Goal: Check status: Check status

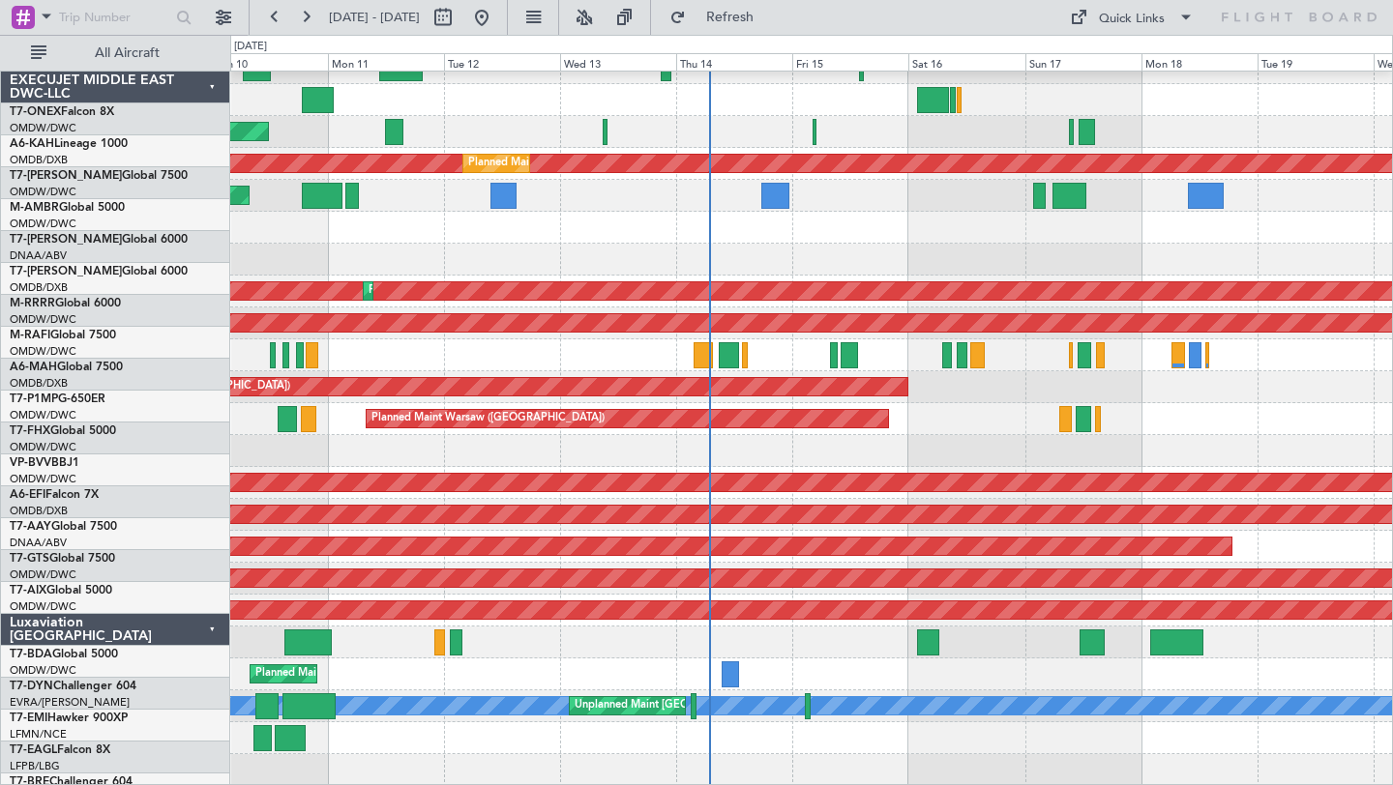
scroll to position [370, 0]
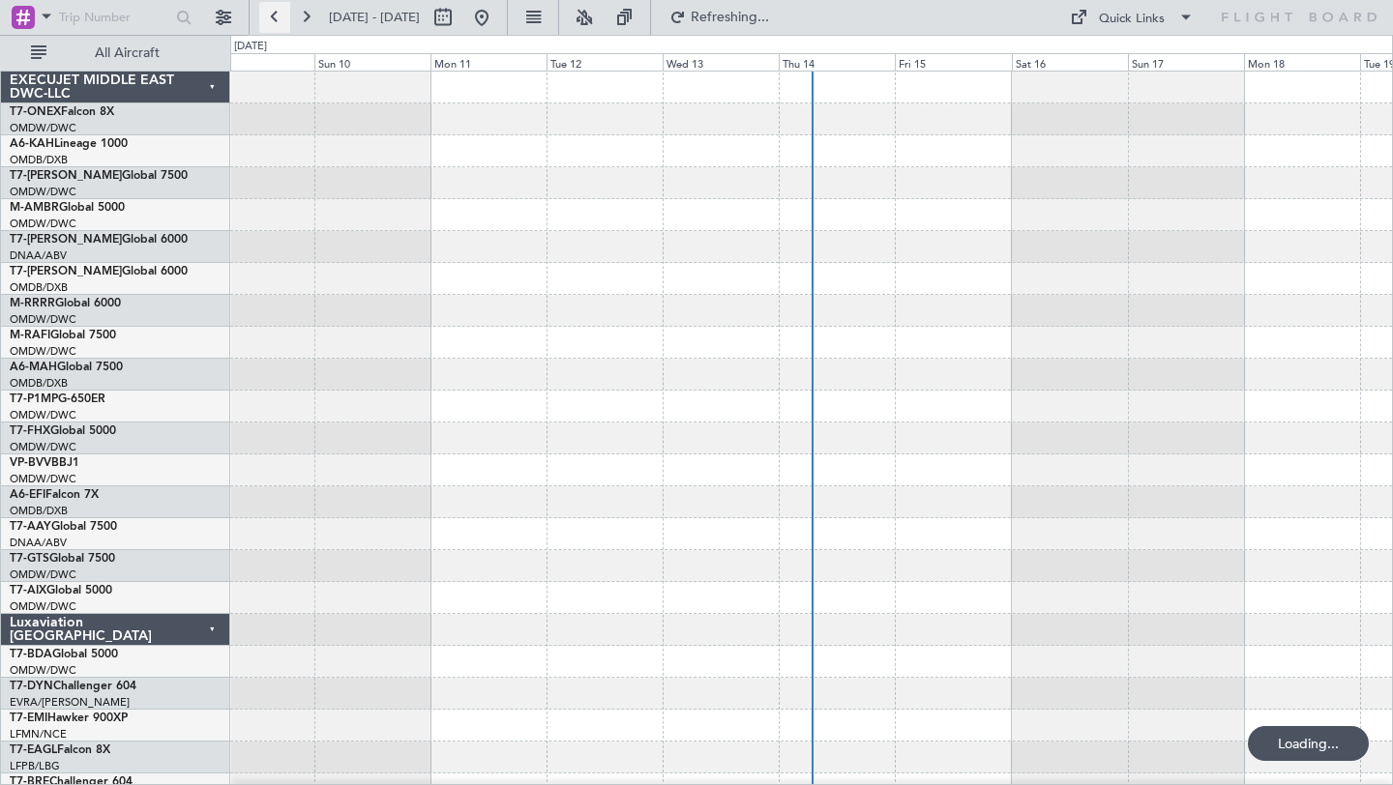
click at [272, 14] on button at bounding box center [274, 17] width 31 height 31
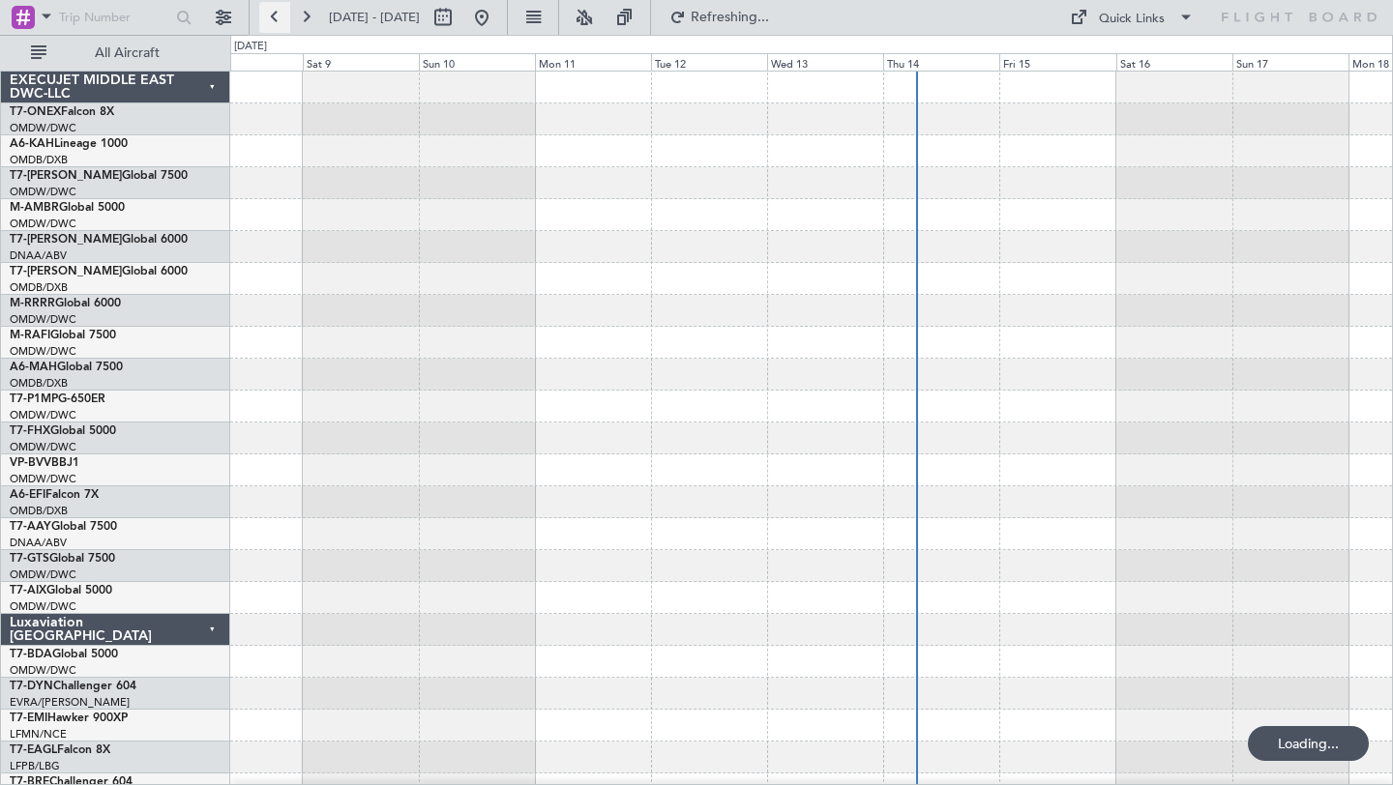
click at [272, 14] on button at bounding box center [274, 17] width 31 height 31
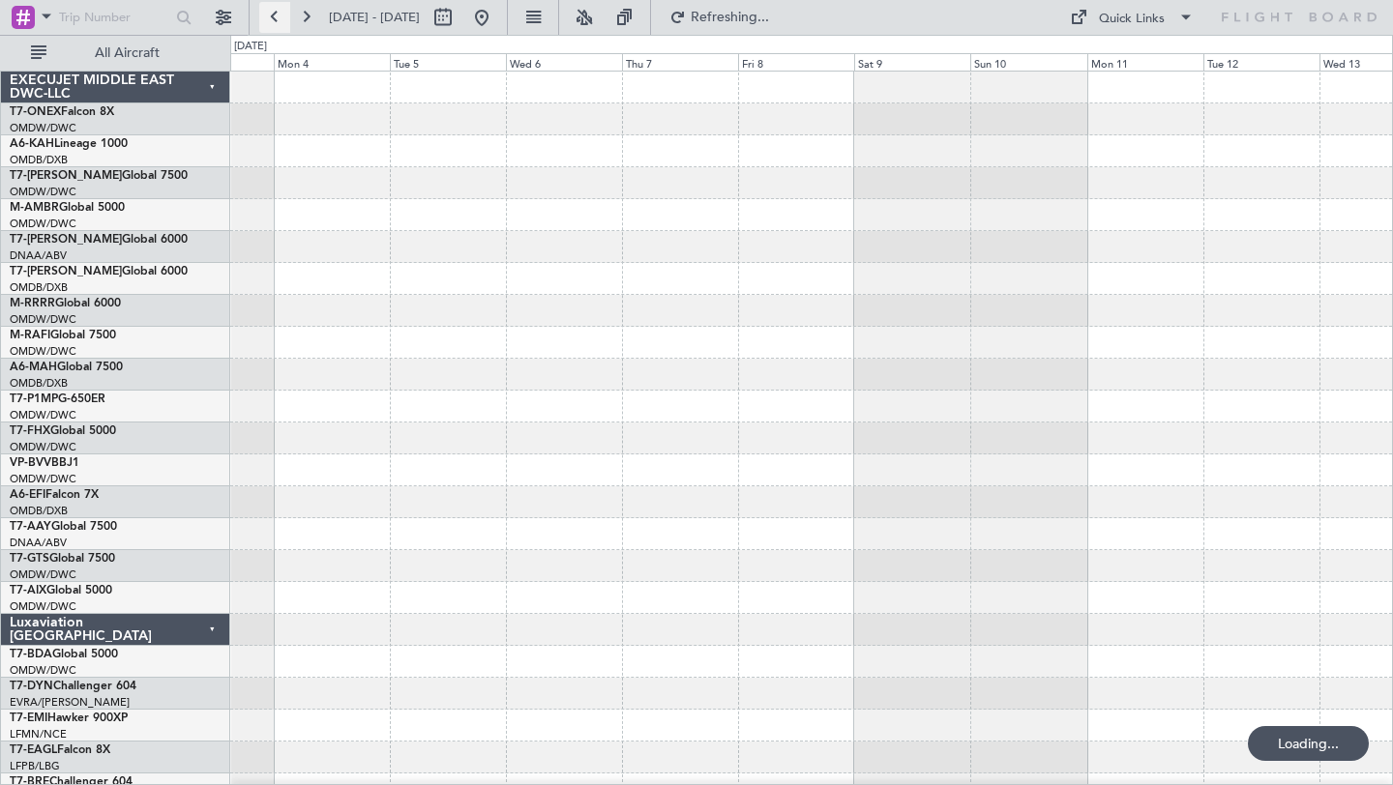
click at [272, 14] on button at bounding box center [274, 17] width 31 height 31
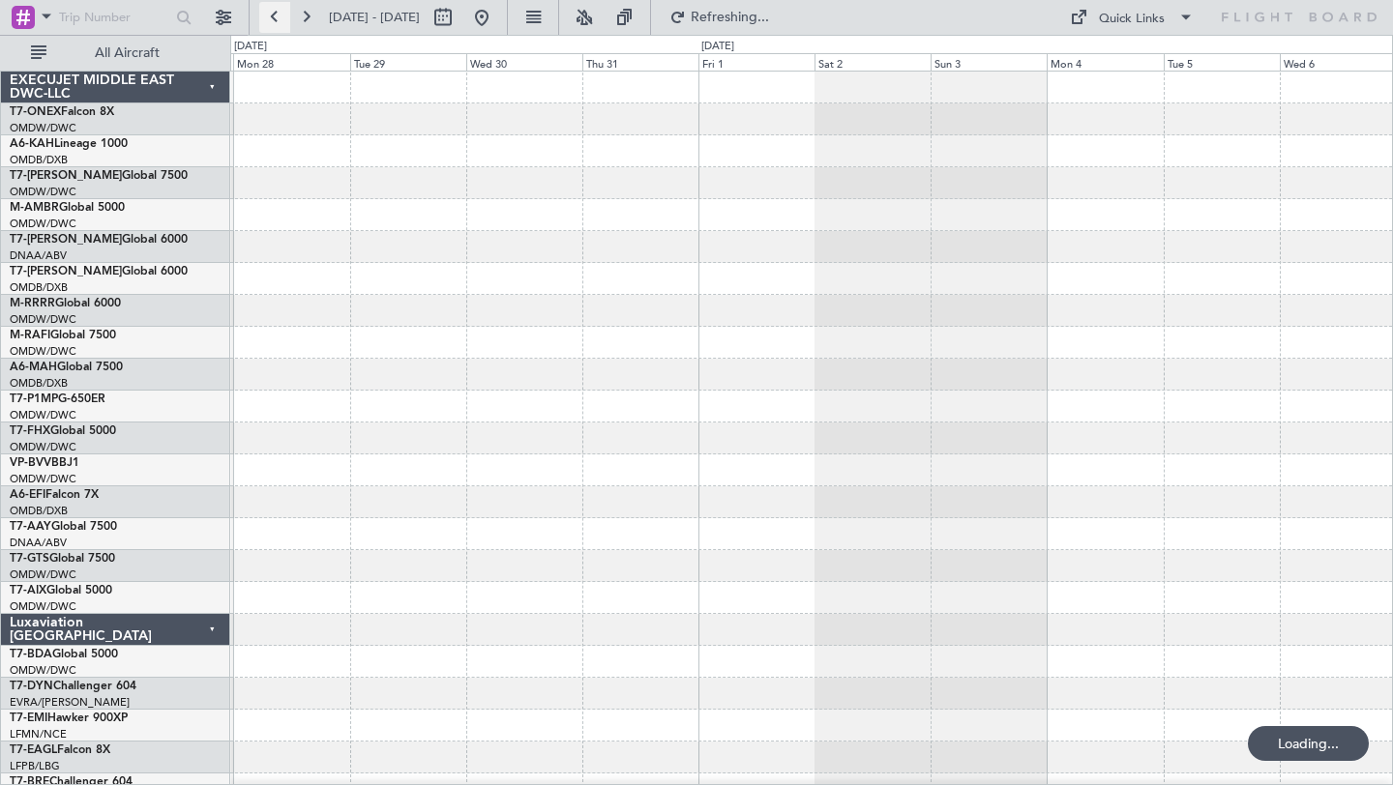
click at [272, 14] on button at bounding box center [274, 17] width 31 height 31
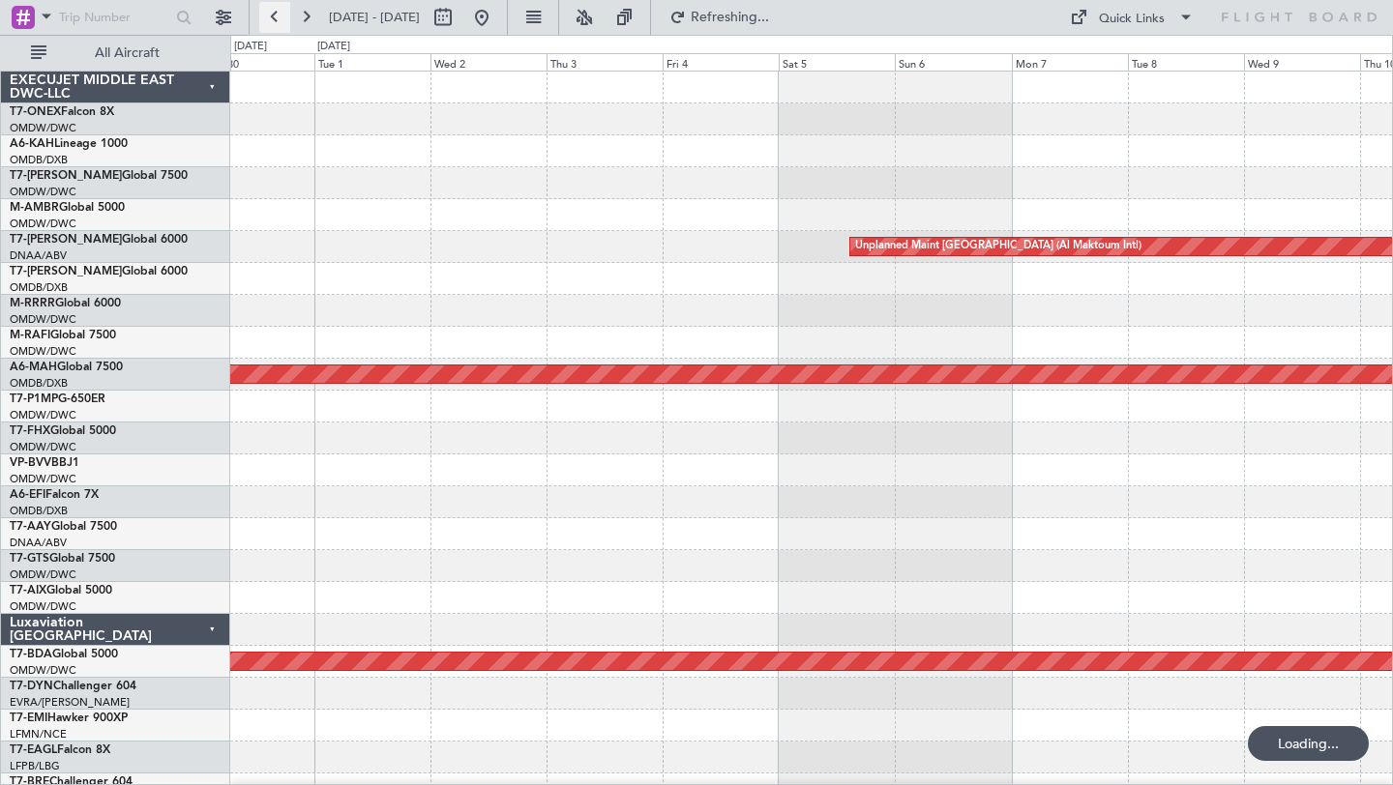
click at [272, 14] on button at bounding box center [274, 17] width 31 height 31
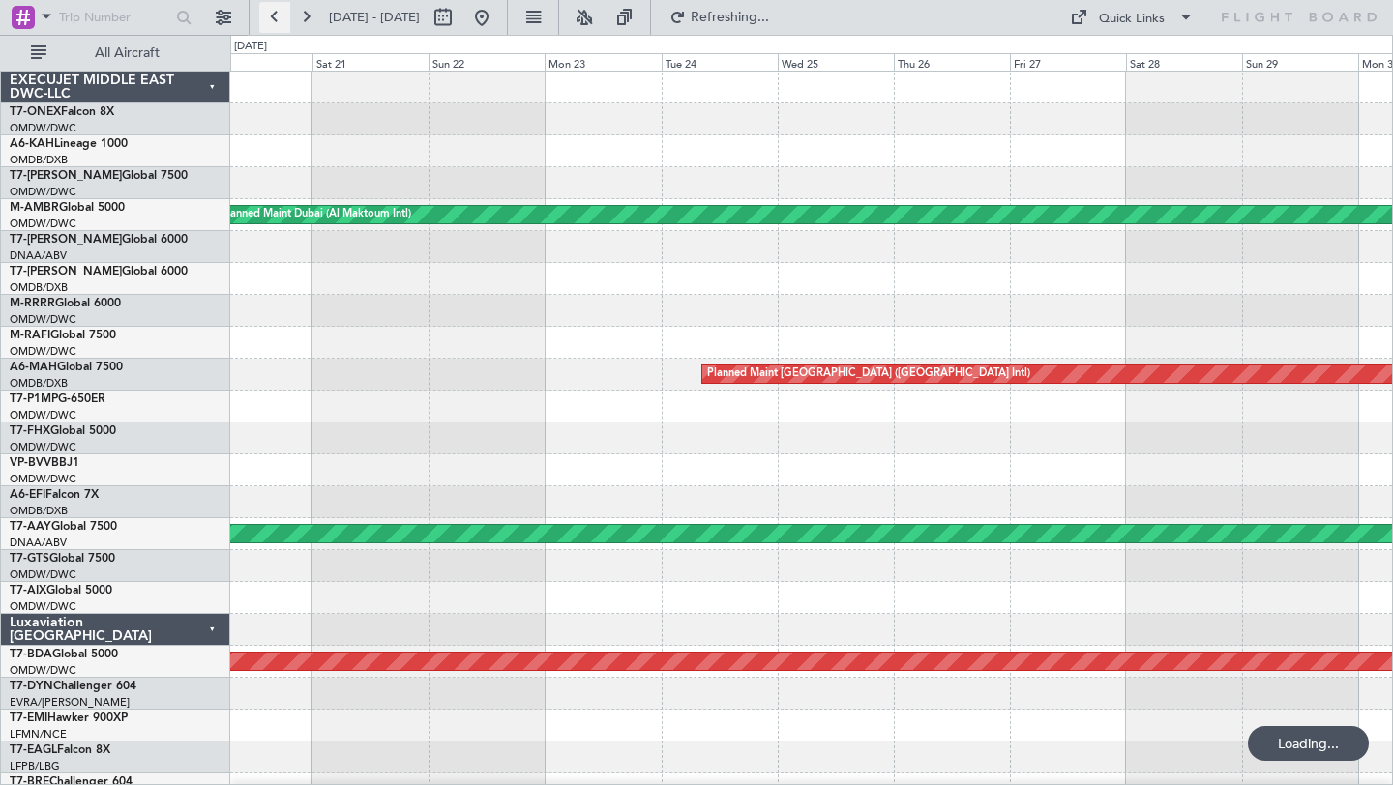
click at [272, 14] on button at bounding box center [274, 17] width 31 height 31
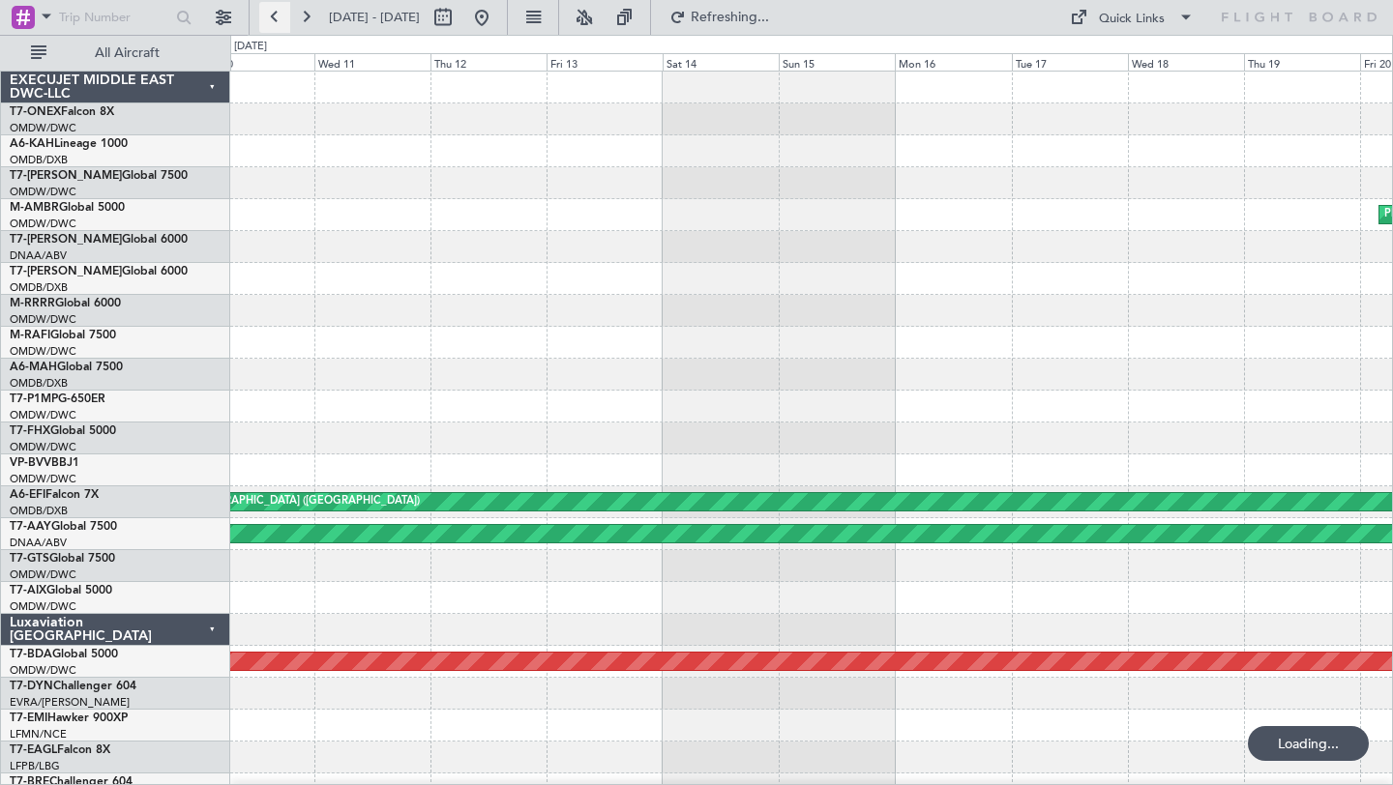
click at [272, 14] on button at bounding box center [274, 17] width 31 height 31
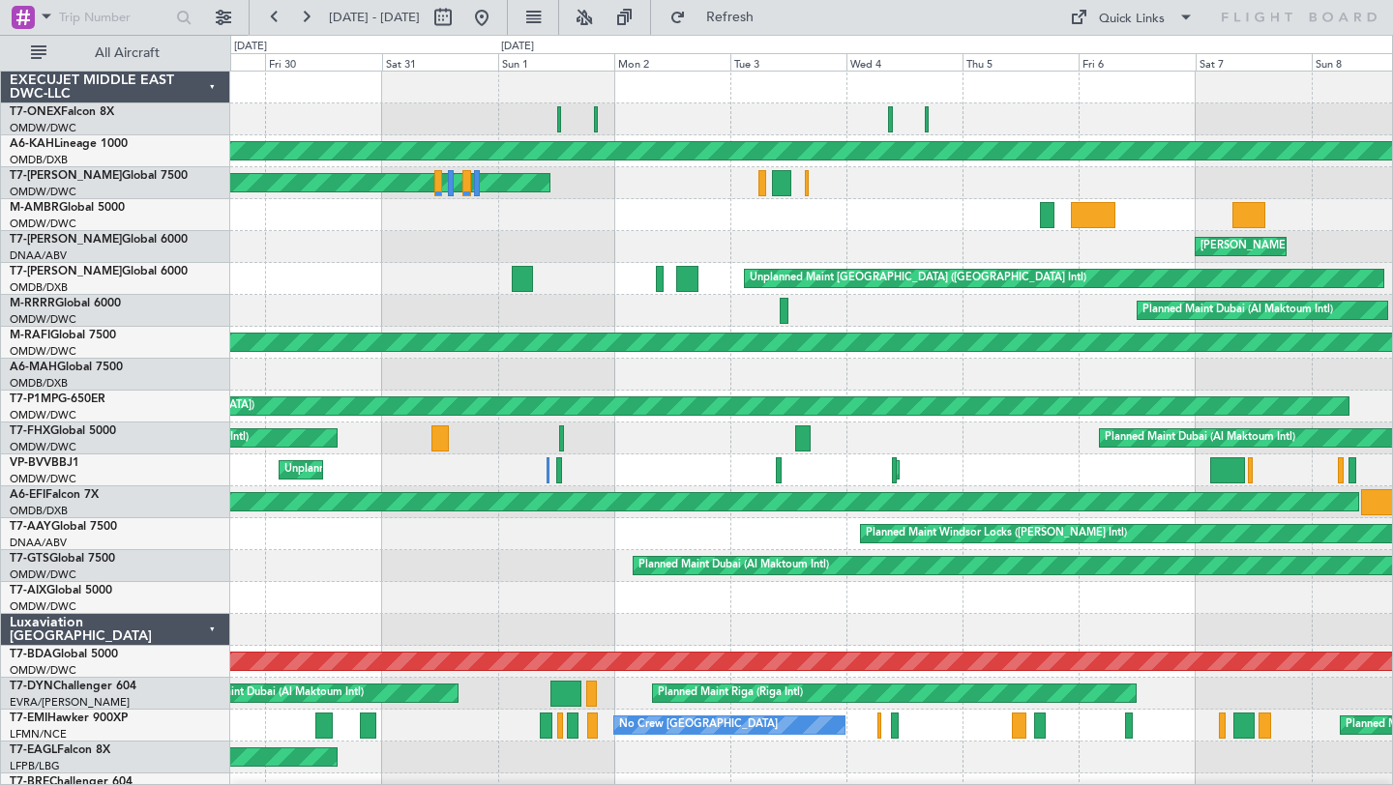
click at [549, 518] on div "Planned Maint Dubai (Al Maktoum Intl) Planned Maint [GEOGRAPHIC_DATA] (Al Batee…" at bounding box center [810, 662] width 1161 height 1181
